Goal: Task Accomplishment & Management: Use online tool/utility

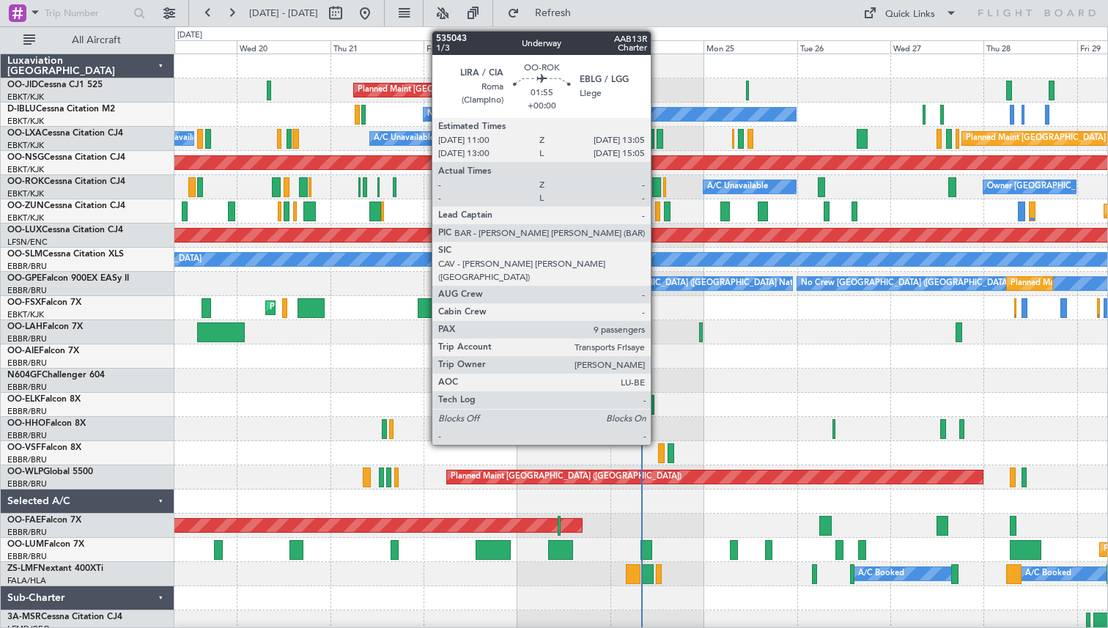
click at [658, 185] on div at bounding box center [656, 187] width 9 height 20
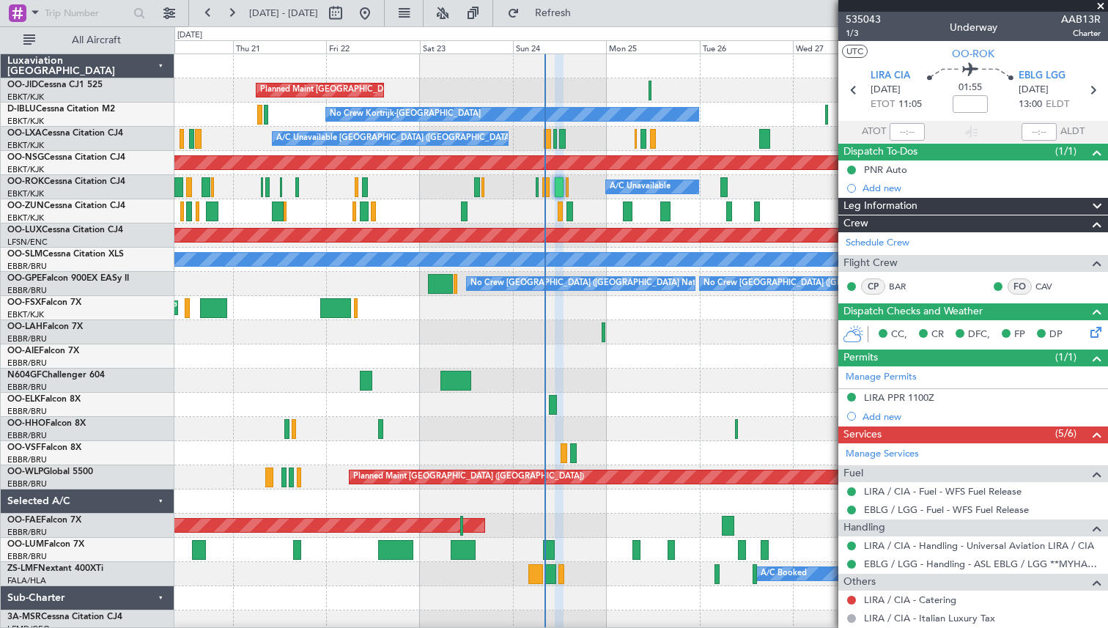
click at [380, 243] on div "Planned Maint [GEOGRAPHIC_DATA] ([GEOGRAPHIC_DATA]) Planned Maint [GEOGRAPHIC_D…" at bounding box center [640, 344] width 933 height 581
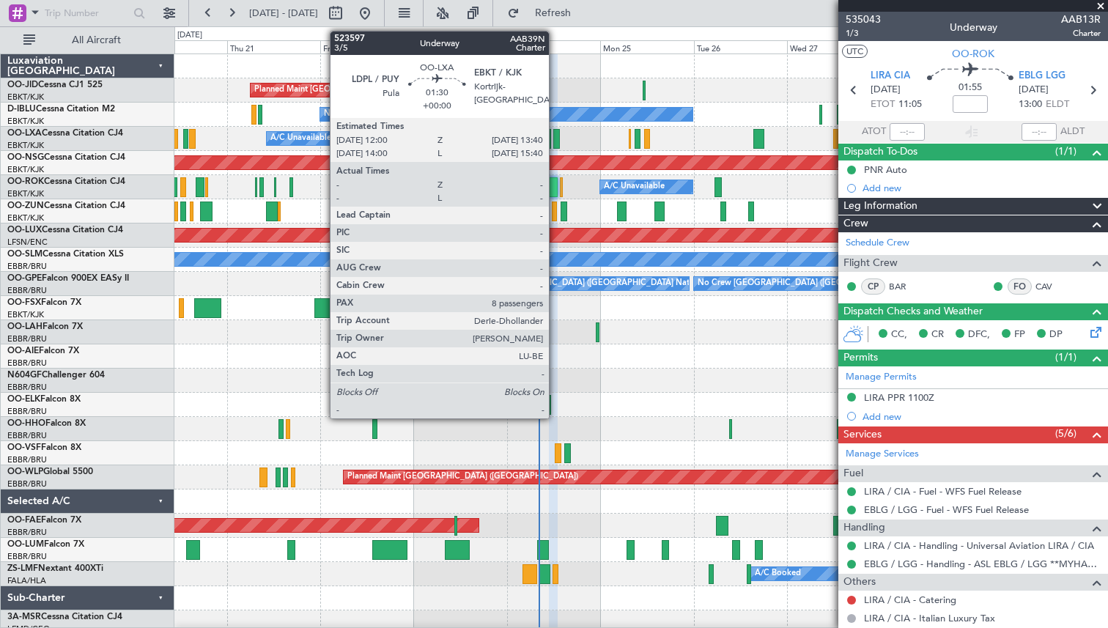
click at [556, 139] on div at bounding box center [557, 139] width 7 height 20
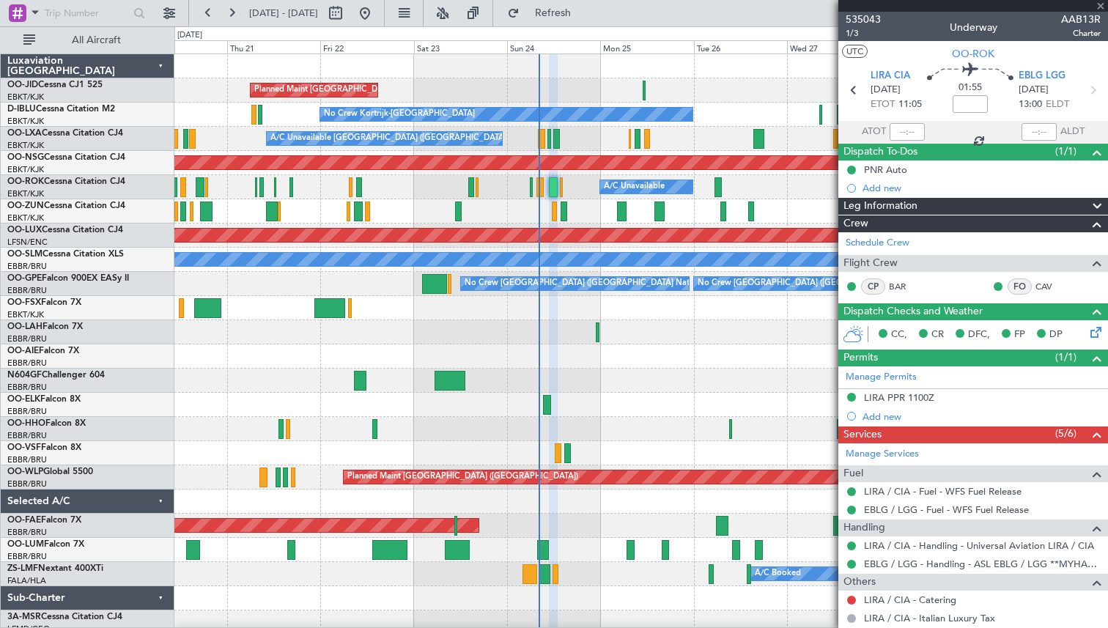
type input "8"
